Goal: Transaction & Acquisition: Download file/media

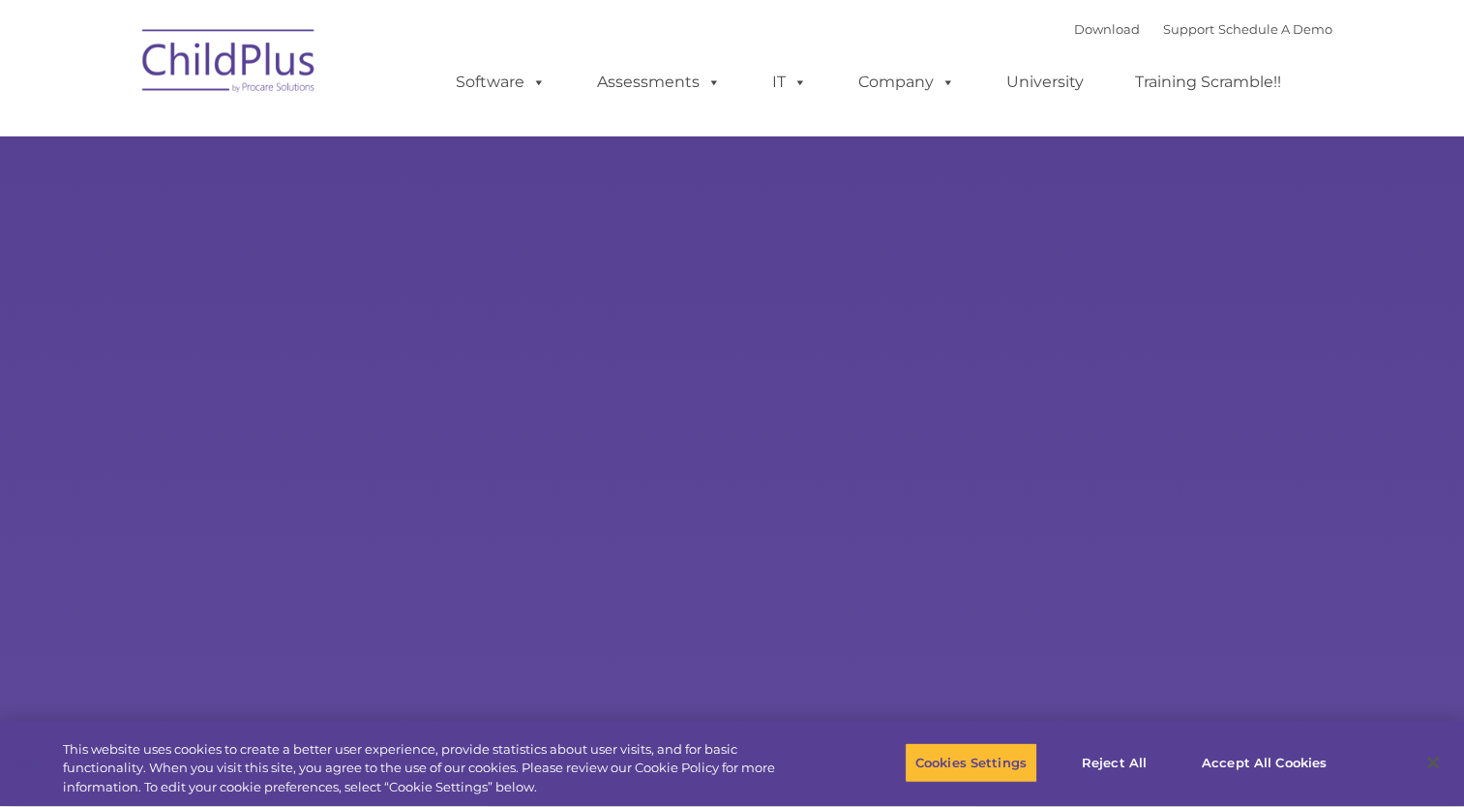
select select "MEDIUM"
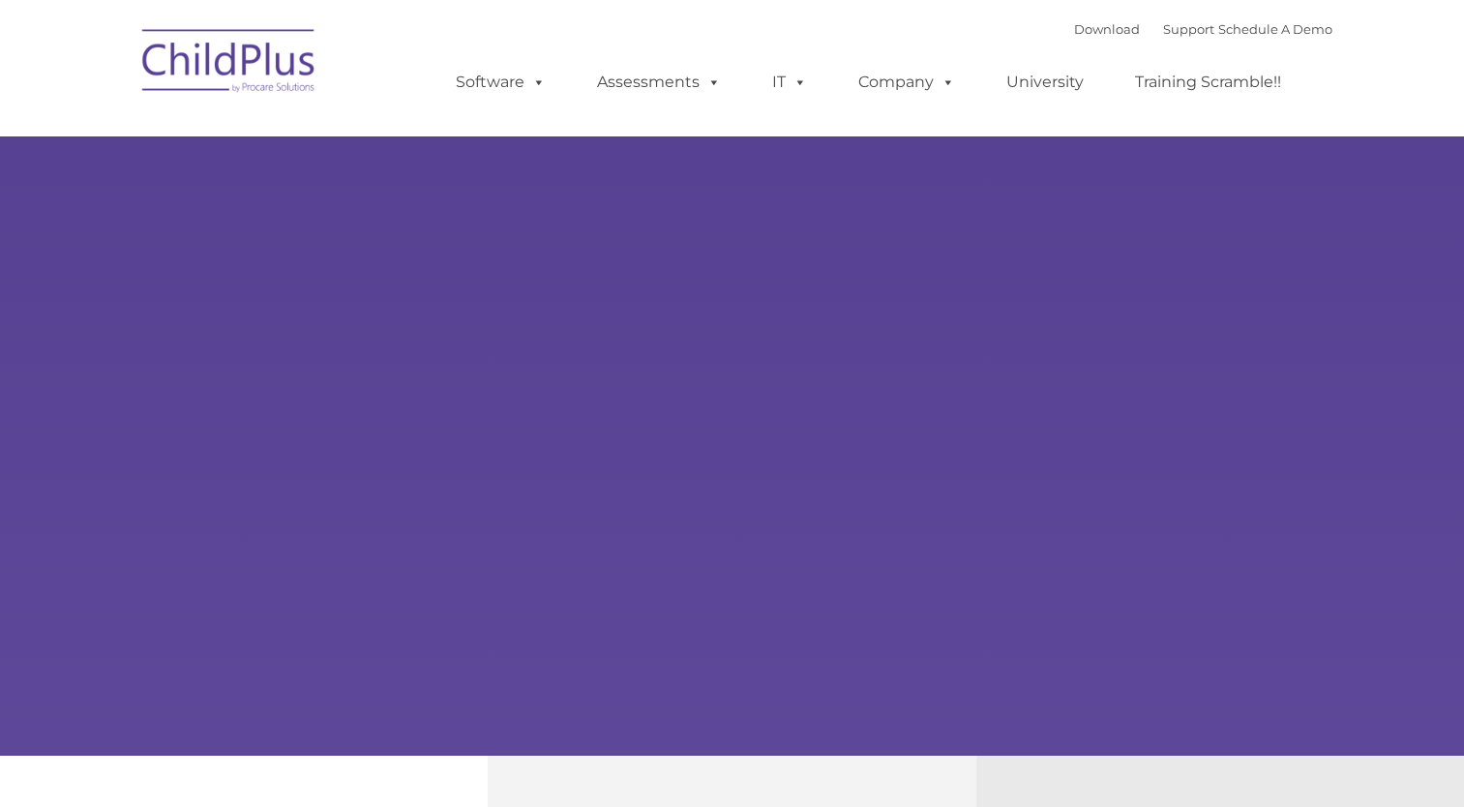
type input ""
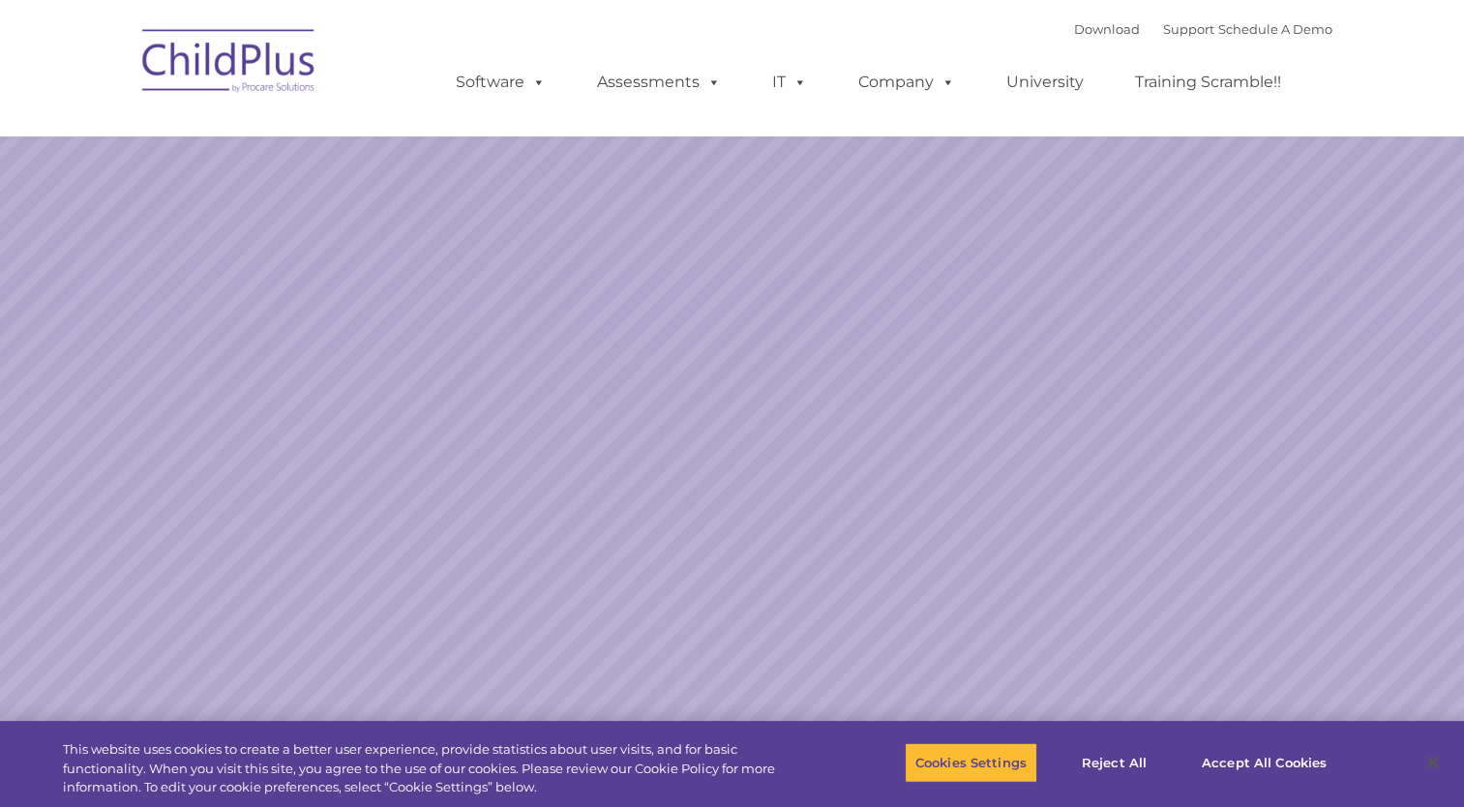
select select "MEDIUM"
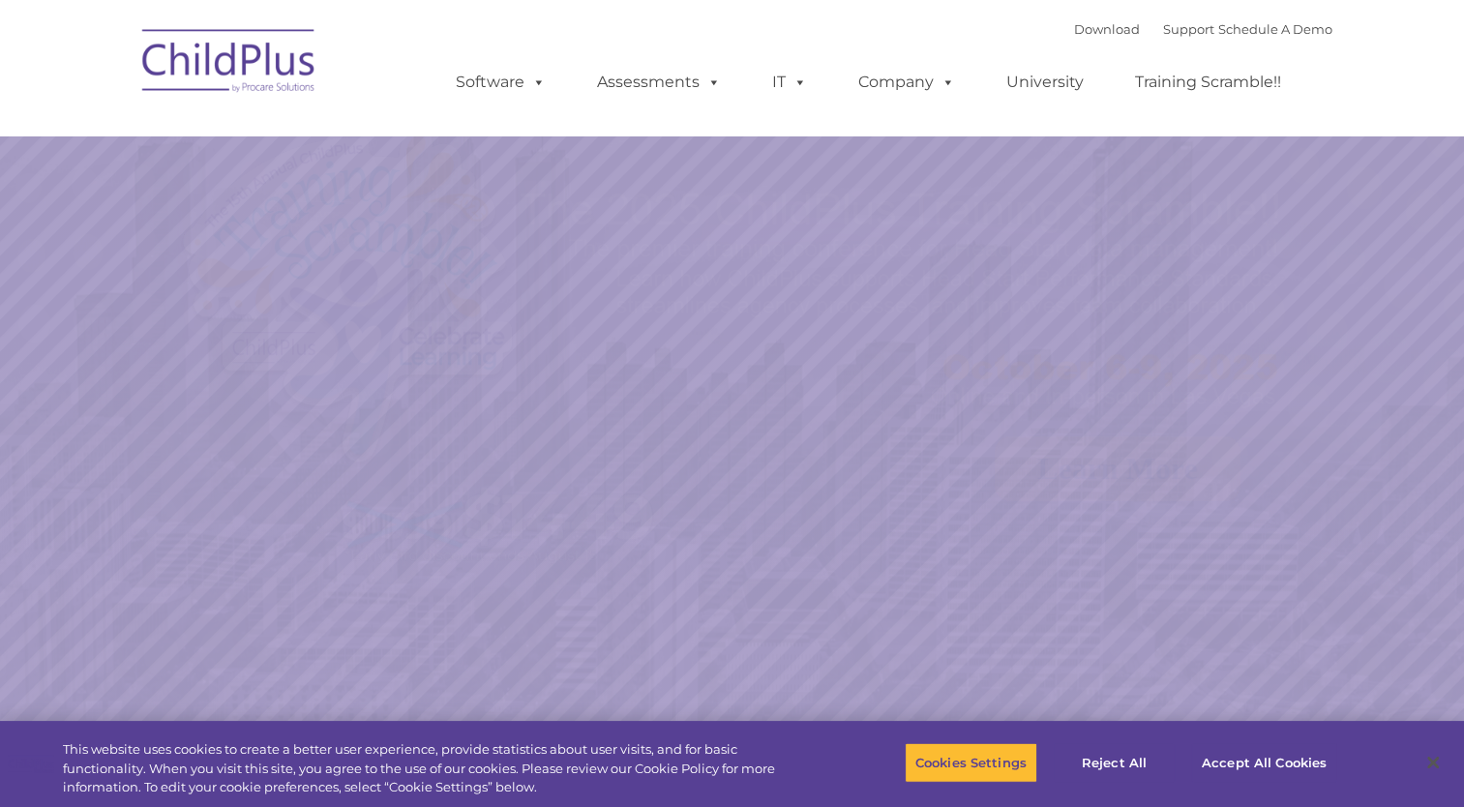
select select "MEDIUM"
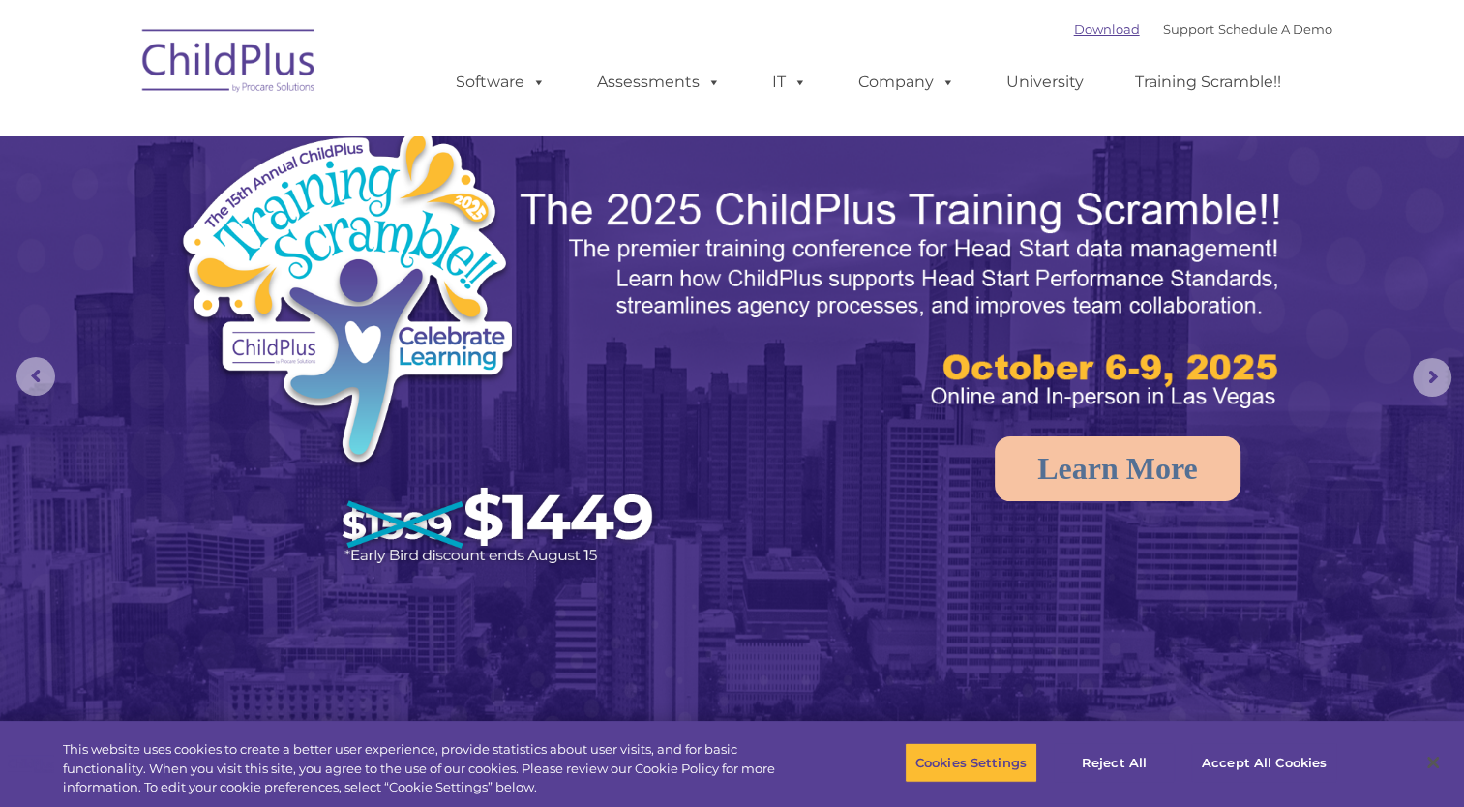
click at [1084, 37] on link "Download" at bounding box center [1107, 28] width 66 height 15
